Goal: Information Seeking & Learning: Learn about a topic

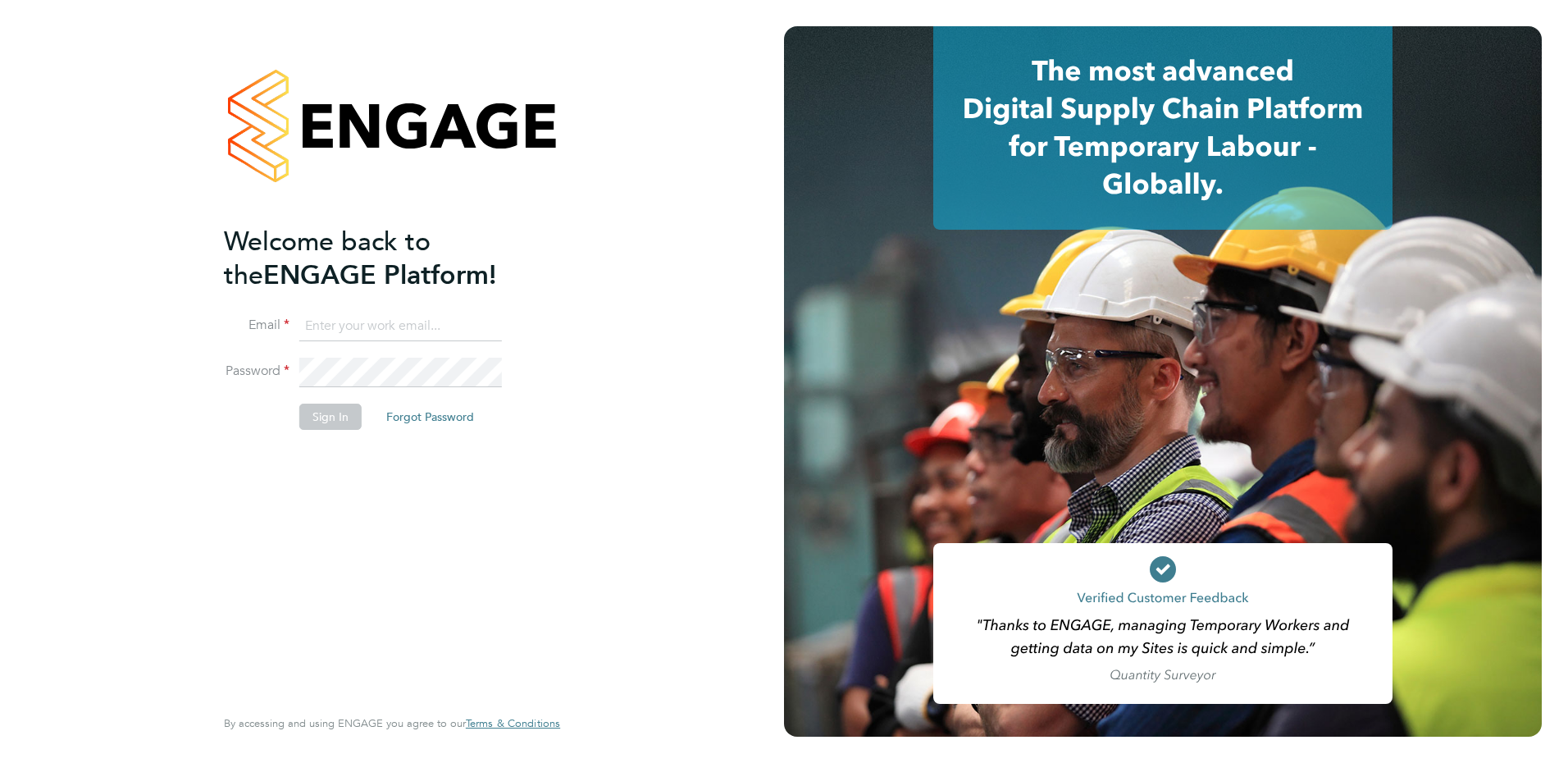
type input "fiona.matthews@ncclondon.ac.uk"
click at [336, 417] on button "Sign In" at bounding box center [330, 416] width 63 height 26
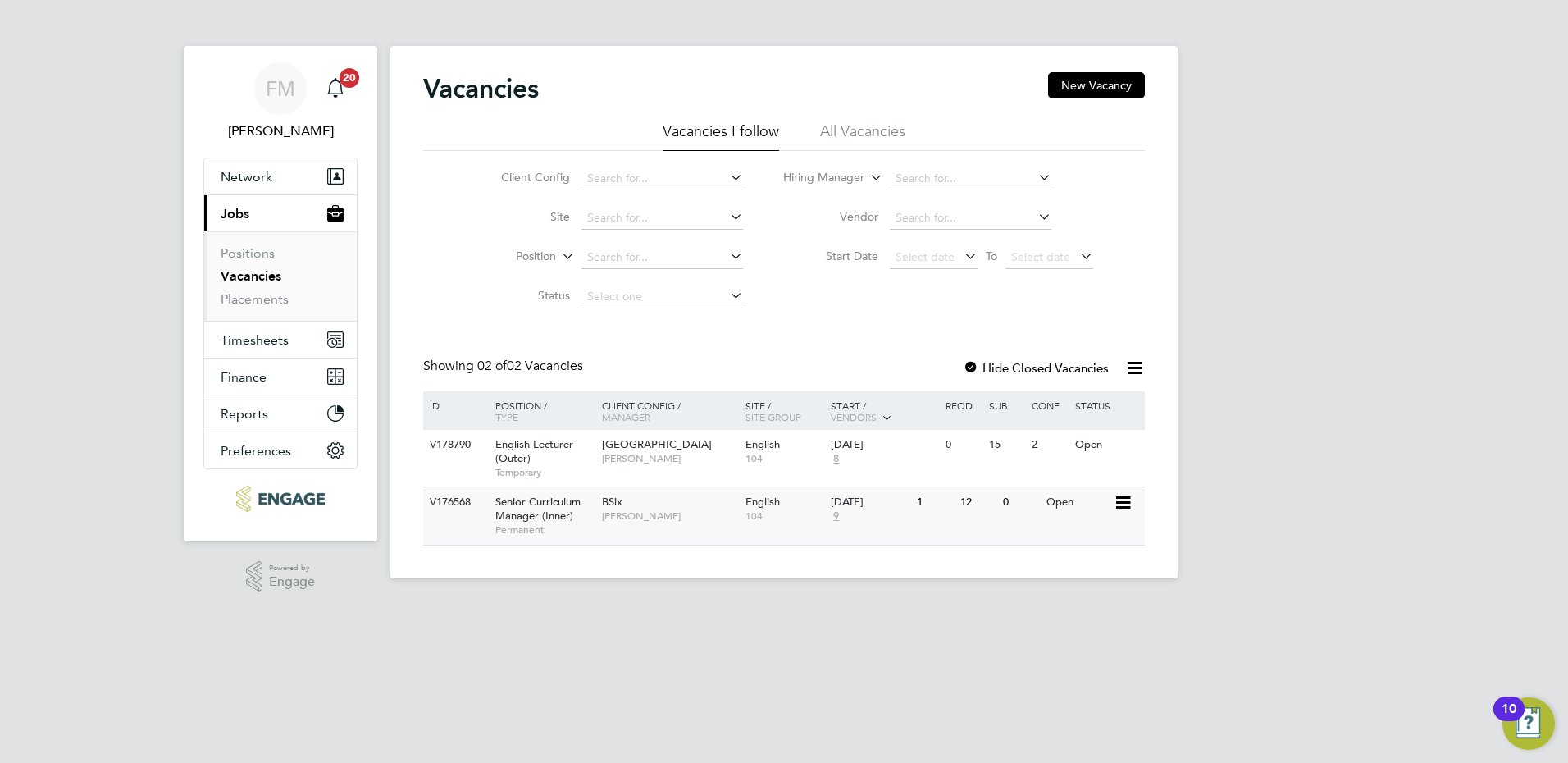
click at [688, 512] on span "[PERSON_NAME]" at bounding box center [669, 516] width 135 height 13
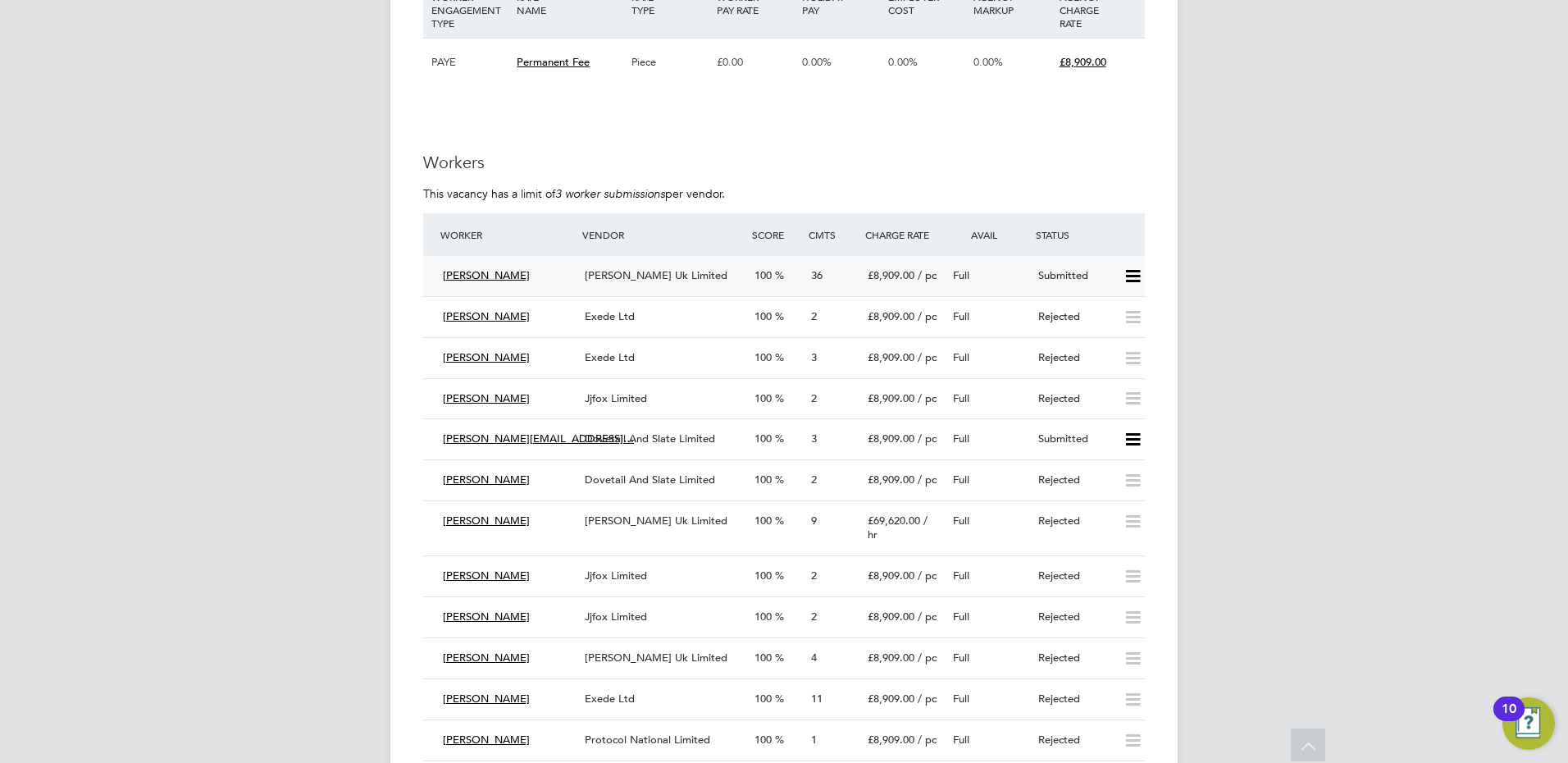
click at [647, 269] on span "Morgan Hunt Uk Limited" at bounding box center [656, 275] width 142 height 14
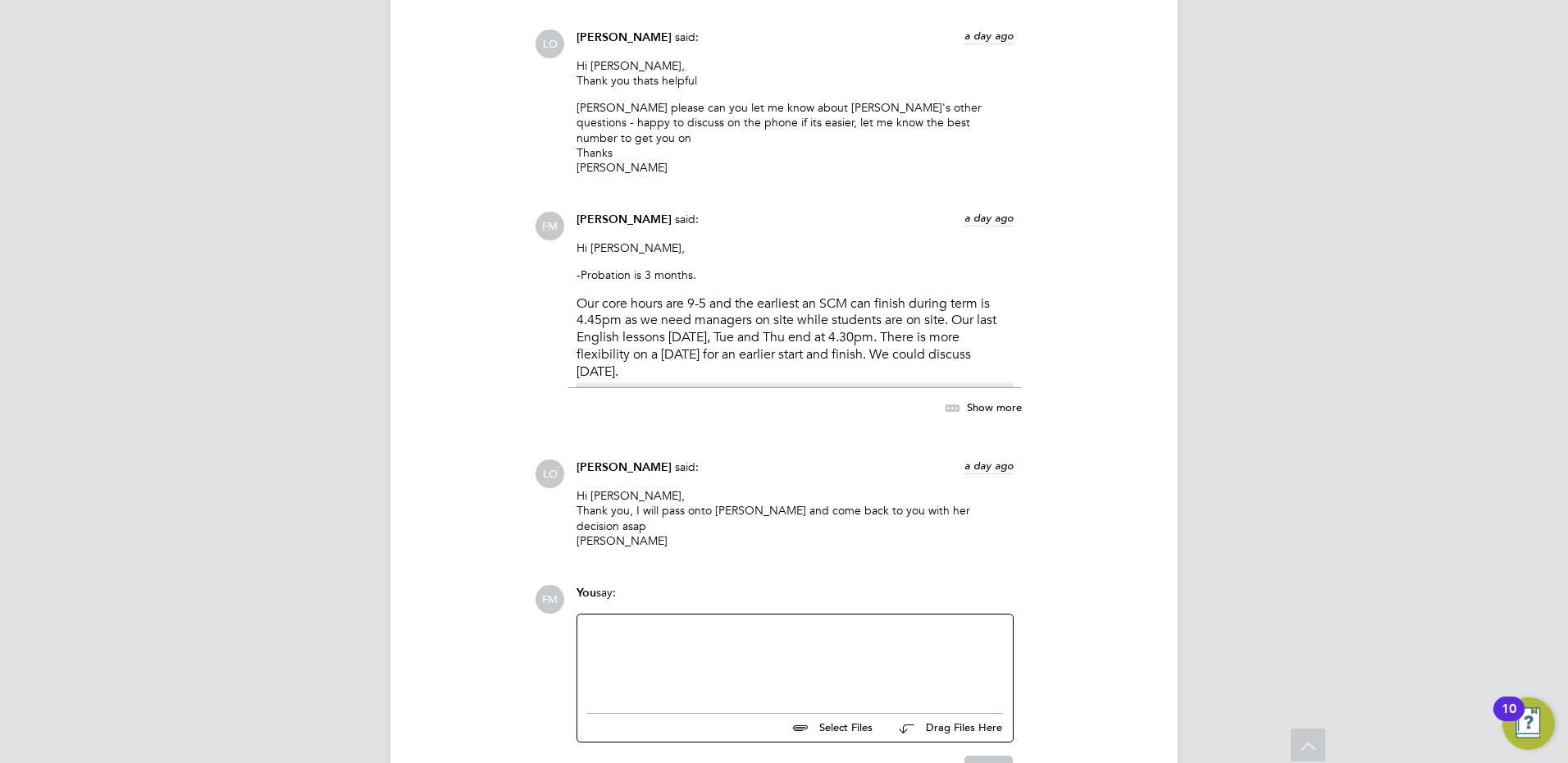
click at [985, 400] on span "Show more" at bounding box center [994, 406] width 55 height 14
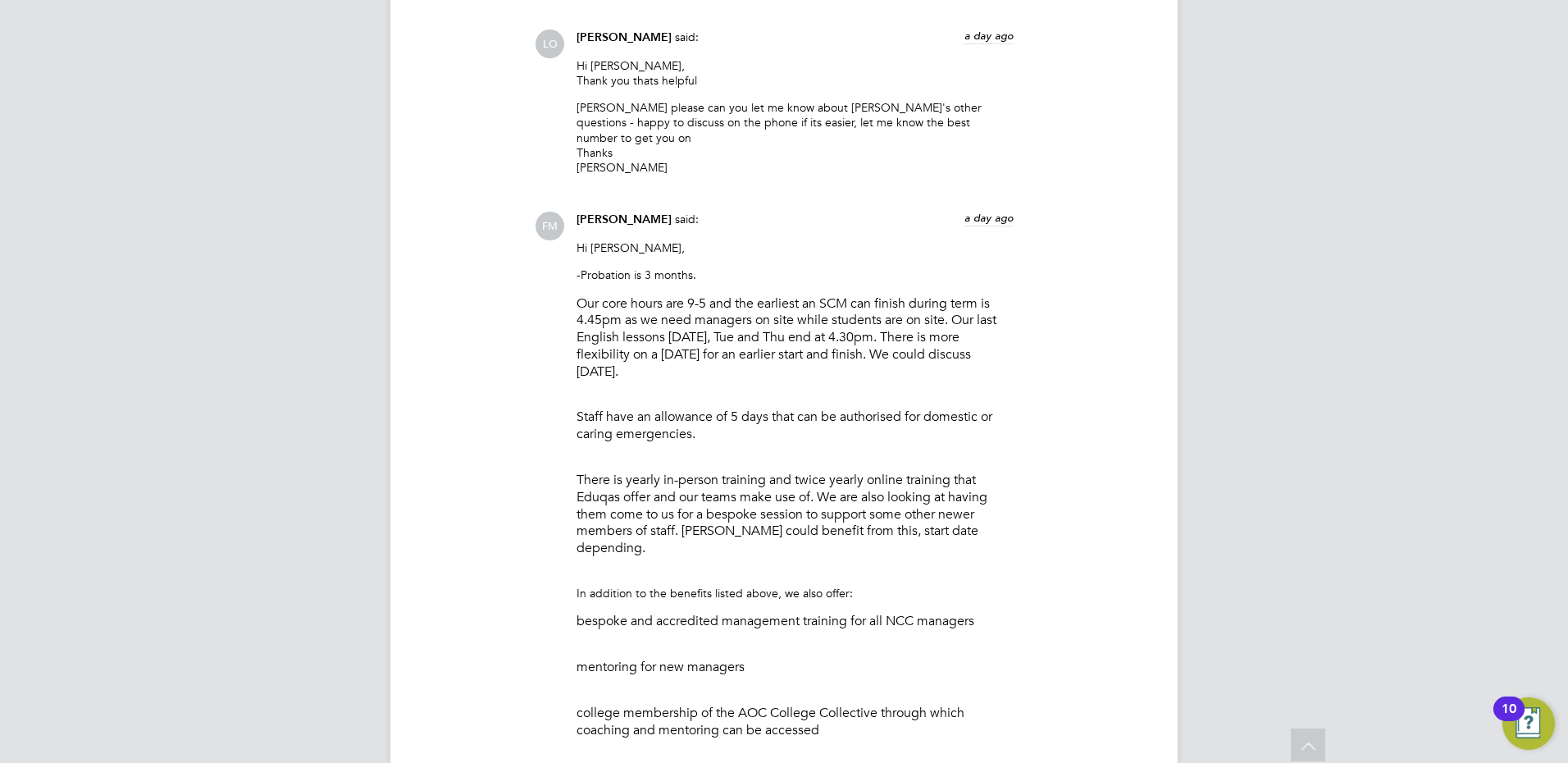
drag, startPoint x: 662, startPoint y: 290, endPoint x: 675, endPoint y: 284, distance: 14.3
click at [661, 296] on li "Our core hours are 9-5 and the earliest an SCM can finish during term is 4.45pm…" at bounding box center [795, 353] width 437 height 114
drag, startPoint x: 658, startPoint y: 281, endPoint x: 550, endPoint y: 184, distance: 145.2
click at [550, 211] on div "FM Fiona Matthews said: a day ago Hi Luke, -Probation is 3 months. Our core hou…" at bounding box center [840, 574] width 610 height 727
drag, startPoint x: 550, startPoint y: 184, endPoint x: 998, endPoint y: 304, distance: 463.8
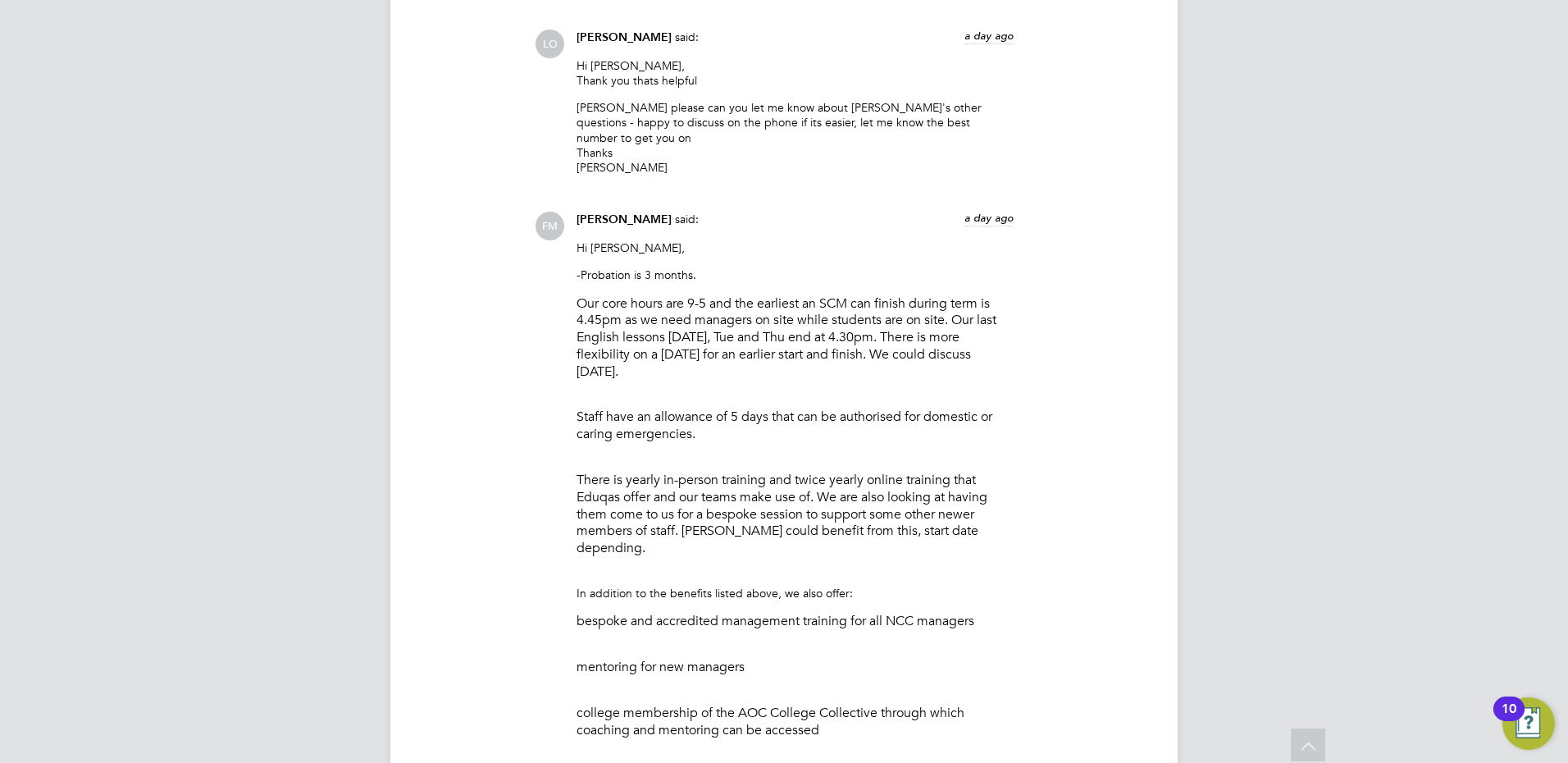
click at [994, 304] on li "Our core hours are 9-5 and the earliest an SCM can finish during term is 4.45pm…" at bounding box center [795, 353] width 437 height 114
drag, startPoint x: 657, startPoint y: 289, endPoint x: 600, endPoint y: 217, distance: 91.8
click at [600, 296] on p "Our core hours are 9-5 and the earliest an SCM can finish during term is 4.45pm…" at bounding box center [795, 338] width 437 height 85
drag, startPoint x: 600, startPoint y: 217, endPoint x: 792, endPoint y: 319, distance: 217.4
click at [793, 318] on li "Our core hours are 9-5 and the earliest an SCM can finish during term is 4.45pm…" at bounding box center [795, 353] width 437 height 114
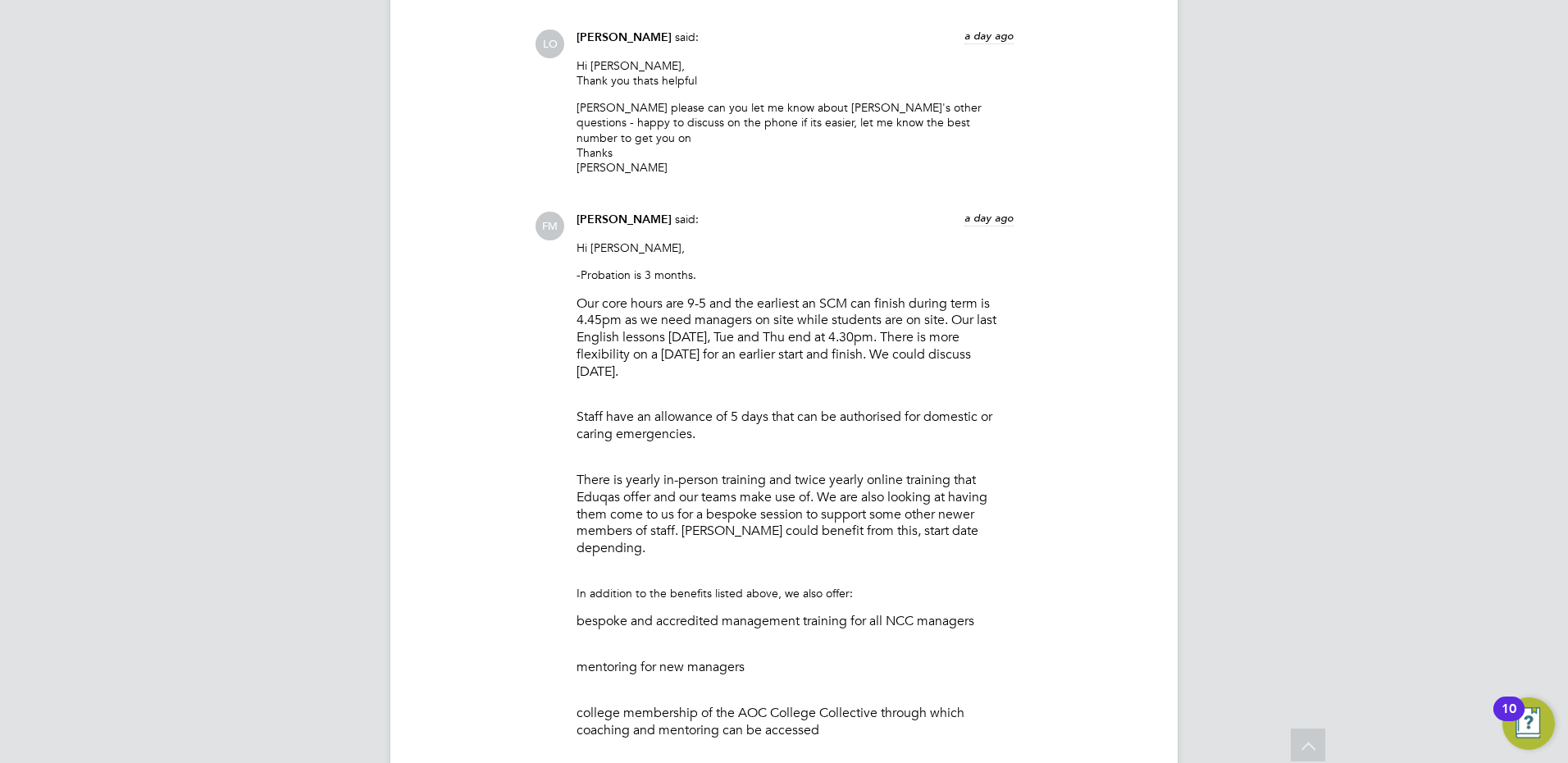
drag, startPoint x: 683, startPoint y: 279, endPoint x: 563, endPoint y: 209, distance: 138.9
click at [563, 211] on div "FM Fiona Matthews said: a day ago Hi Luke, -Probation is 3 months. Our core hou…" at bounding box center [840, 574] width 610 height 727
drag, startPoint x: 563, startPoint y: 209, endPoint x: 755, endPoint y: 290, distance: 208.4
click at [755, 296] on p "Our core hours are 9-5 and the earliest an SCM can finish during term is 4.45pm…" at bounding box center [795, 338] width 437 height 85
drag, startPoint x: 663, startPoint y: 292, endPoint x: 570, endPoint y: 201, distance: 130.1
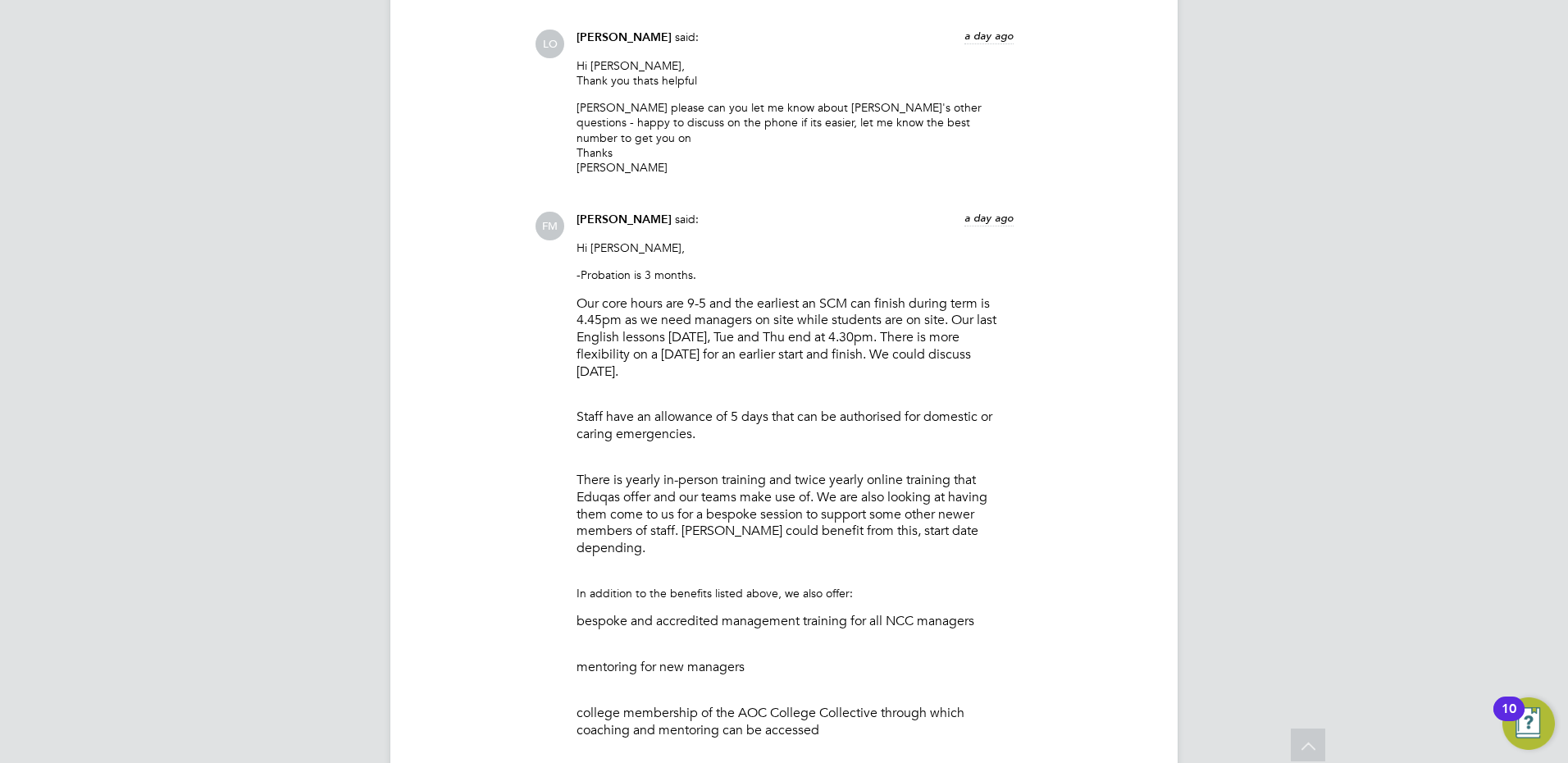
click at [570, 211] on div "Fiona Matthews said: a day ago Hi Luke, -Probation is 3 months. Our core hours …" at bounding box center [795, 574] width 453 height 727
drag, startPoint x: 570, startPoint y: 201, endPoint x: 716, endPoint y: 338, distance: 200.2
click at [710, 318] on li "Our core hours are 9-5 and the earliest an SCM can finish during term is 4.45pm…" at bounding box center [795, 353] width 437 height 114
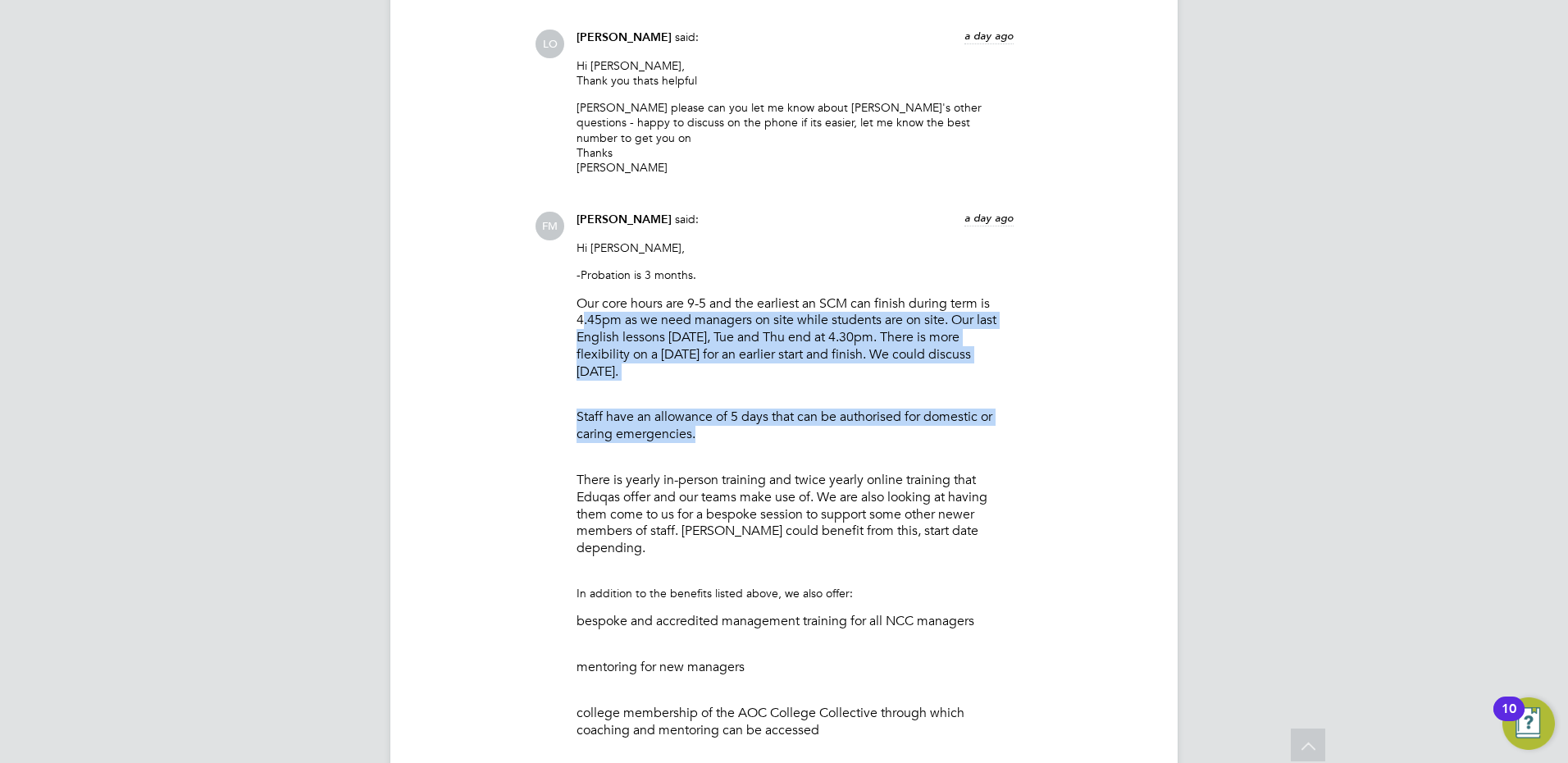
drag, startPoint x: 619, startPoint y: 279, endPoint x: 582, endPoint y: 224, distance: 66.3
click at [582, 296] on ul "Our core hours are 9-5 and the earliest an SCM can finish during term is 4.45pm…" at bounding box center [795, 441] width 437 height 291
drag, startPoint x: 582, startPoint y: 224, endPoint x: 746, endPoint y: 363, distance: 215.0
click at [746, 408] on li "Staff have an allowance of 5 days that can be authorised for domestic or caring…" at bounding box center [795, 440] width 437 height 64
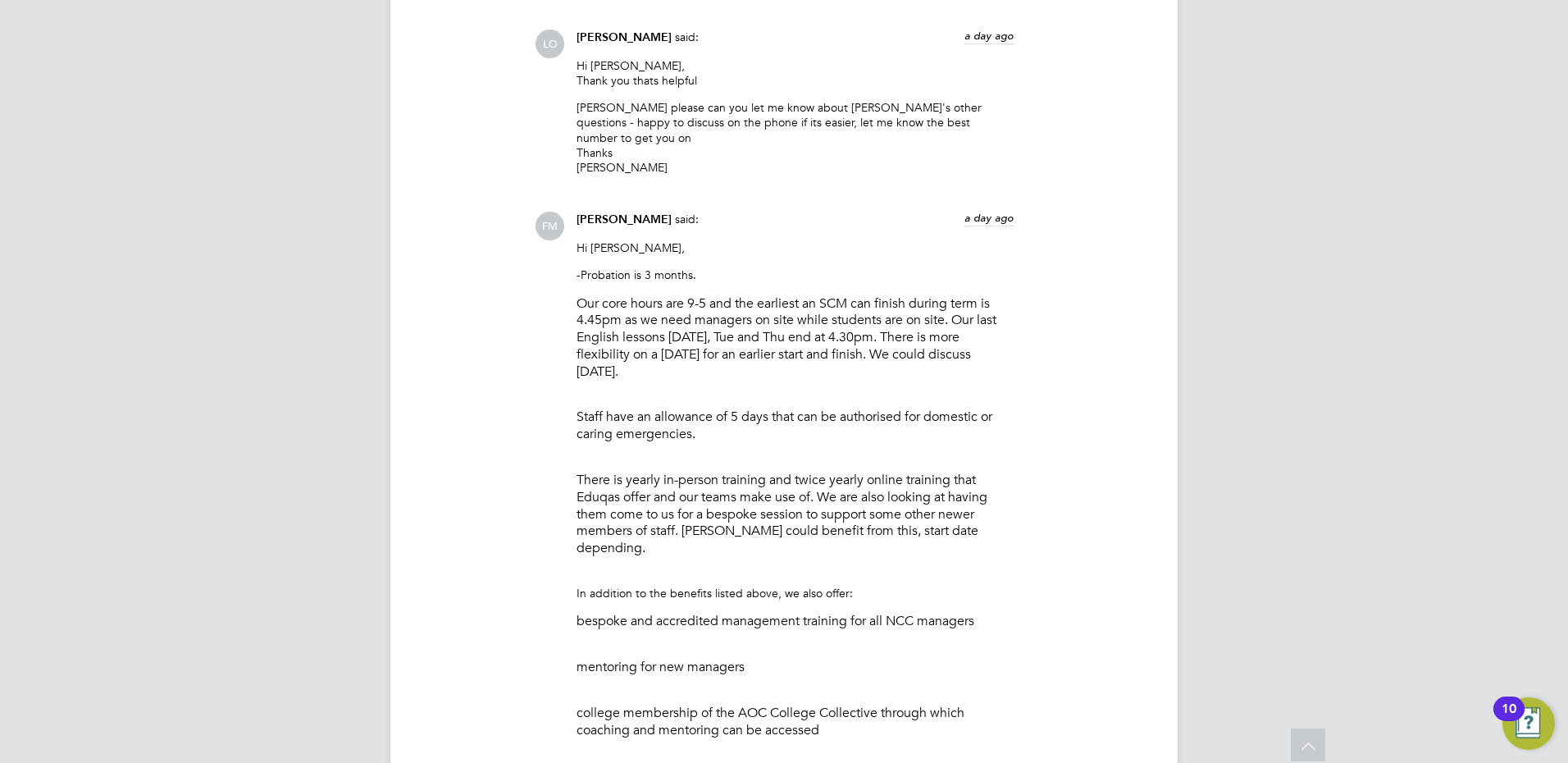
click at [750, 472] on p "There is yearly in-person training and twice yearly online training that Eduqas…" at bounding box center [795, 514] width 437 height 85
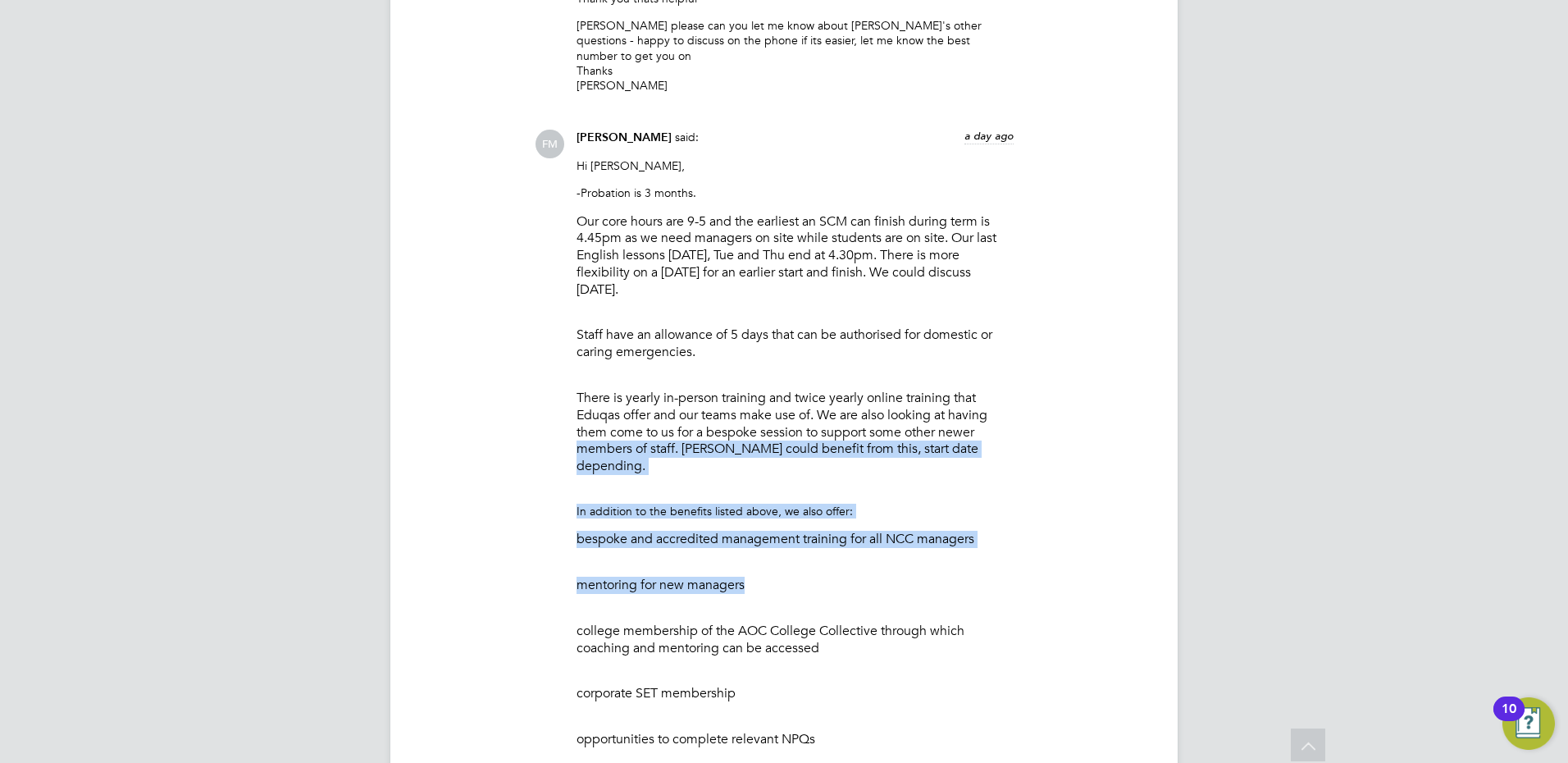
drag, startPoint x: 749, startPoint y: 475, endPoint x: 575, endPoint y: 397, distance: 190.7
click at [575, 397] on div "Fiona Matthews said: a day ago Hi Luke, -Probation is 3 months. Our core hours …" at bounding box center [795, 493] width 453 height 727
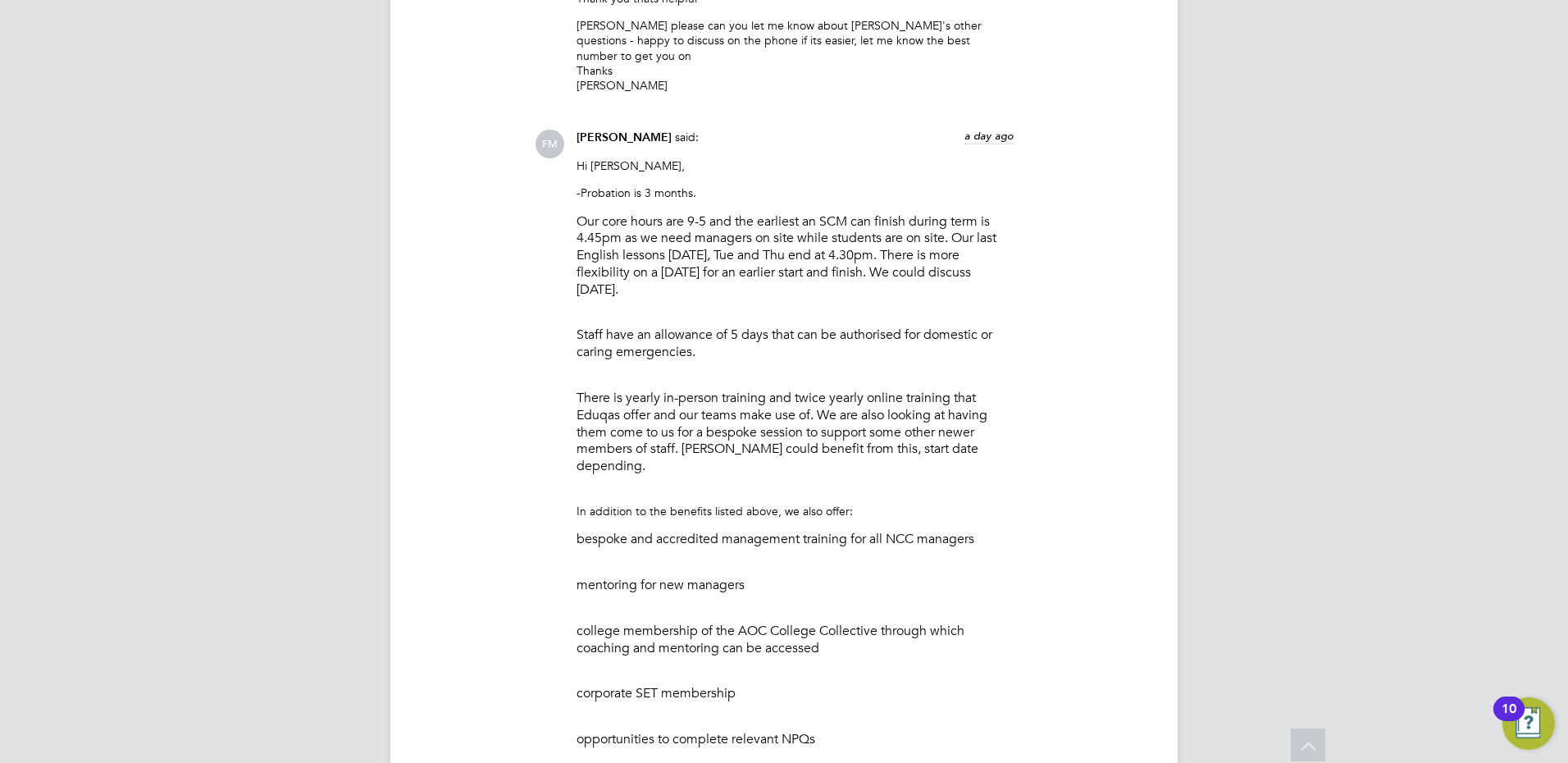
drag, startPoint x: 575, startPoint y: 397, endPoint x: 941, endPoint y: 522, distance: 386.8
click at [941, 622] on p "college membership of the AOC College Collective through which coaching and men…" at bounding box center [795, 640] width 437 height 34
